Goal: Information Seeking & Learning: Learn about a topic

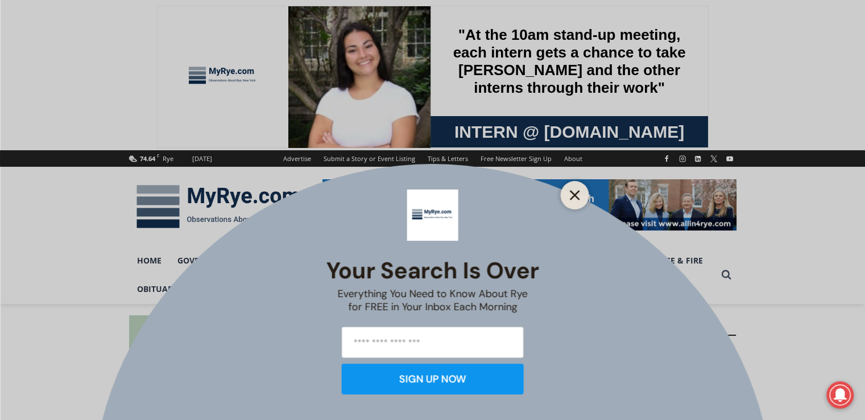
click at [578, 190] on icon "Close" at bounding box center [575, 195] width 10 height 10
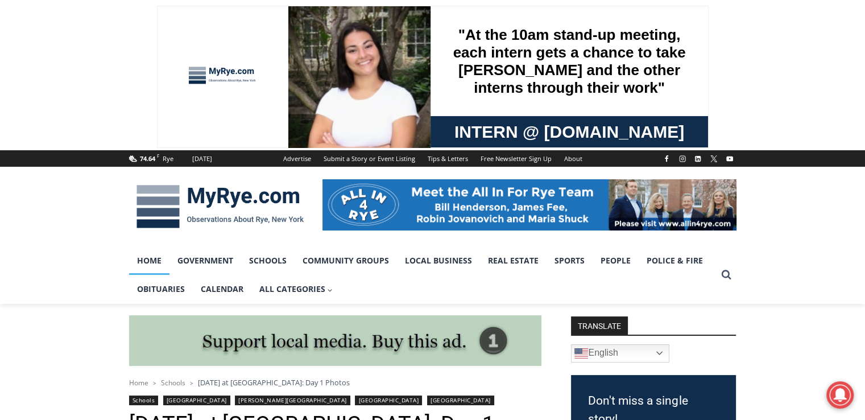
click at [161, 257] on link "Home" at bounding box center [149, 260] width 40 height 28
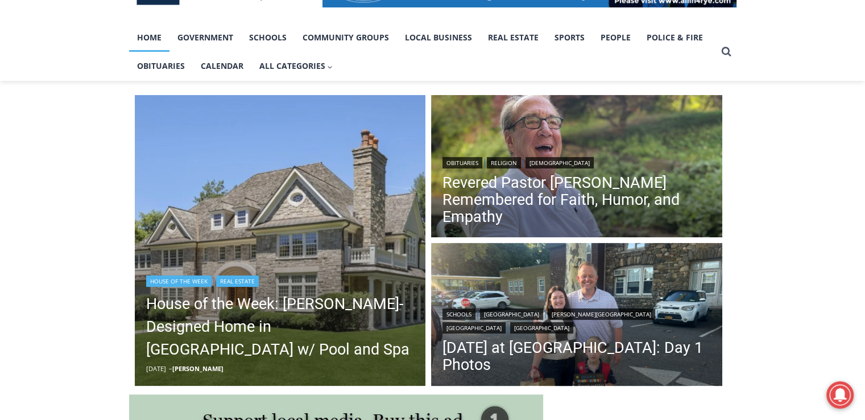
scroll to position [284, 0]
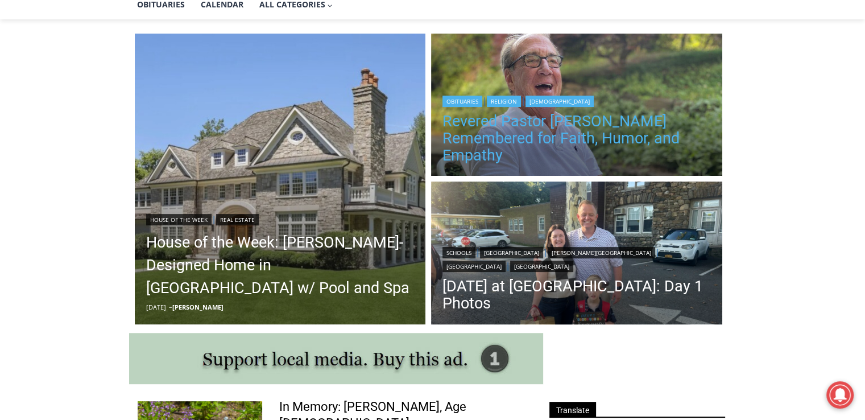
click at [562, 142] on link "Revered Pastor [PERSON_NAME] Remembered for Faith, Humor, and Empathy" at bounding box center [577, 138] width 269 height 51
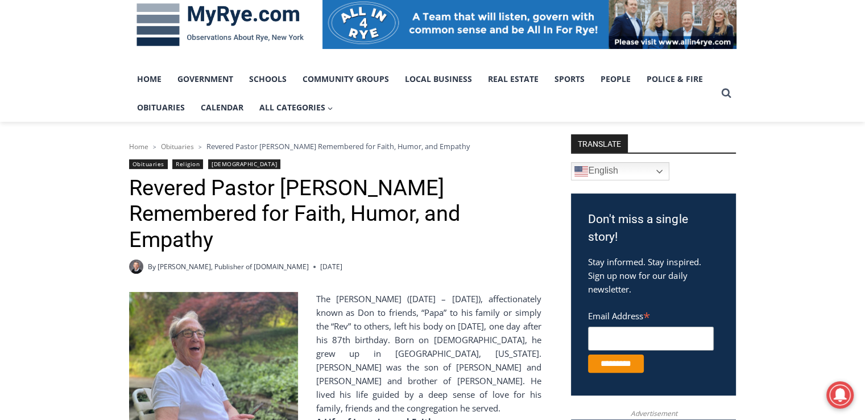
scroll to position [171, 0]
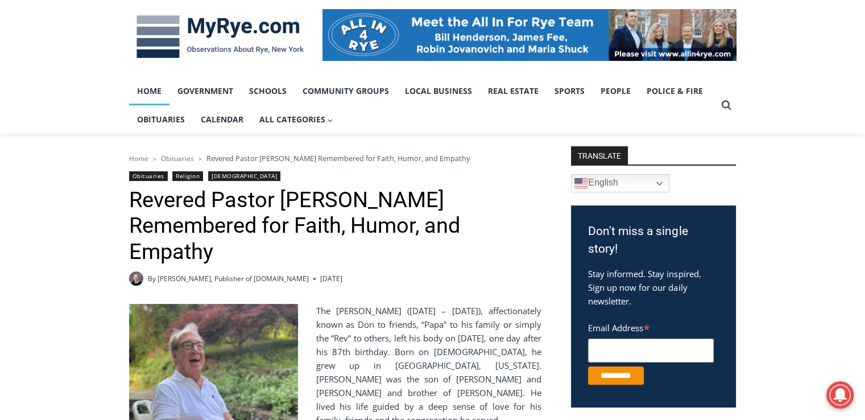
click at [143, 94] on link "Home" at bounding box center [149, 91] width 40 height 28
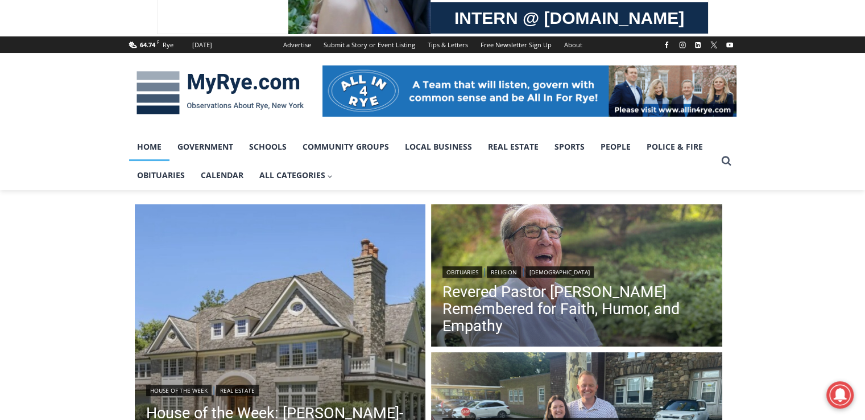
scroll to position [284, 0]
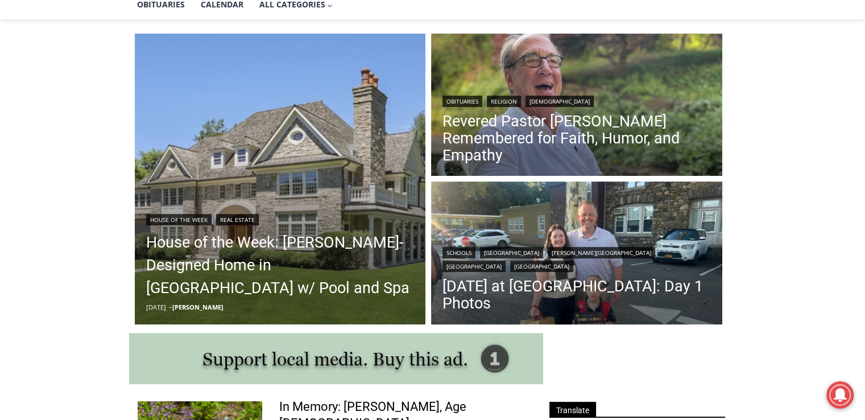
click at [247, 250] on link "House of the Week: Rich Granoff-Designed Home in Greenwich w/ Pool and Spa" at bounding box center [280, 265] width 269 height 68
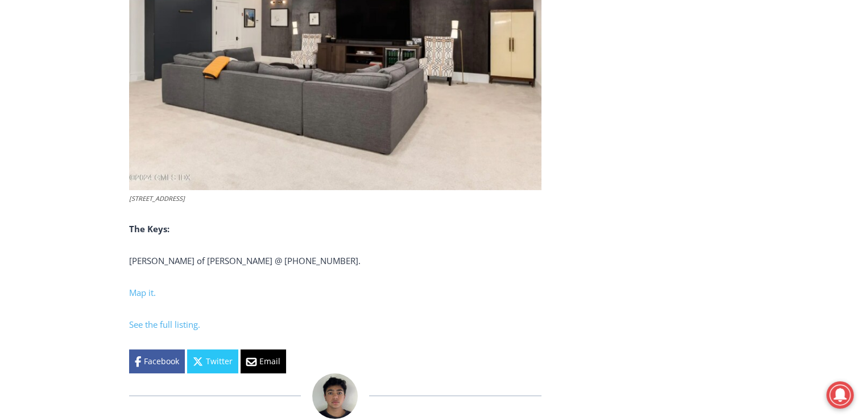
scroll to position [4381, 0]
